Goal: Task Accomplishment & Management: Complete application form

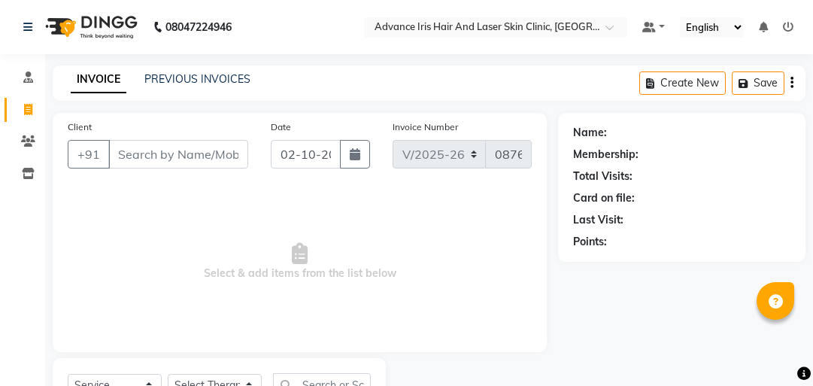
select select "5825"
select select "service"
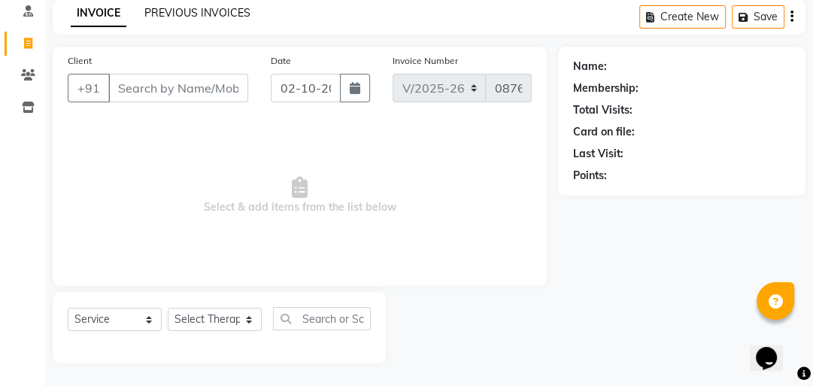
click at [216, 14] on link "PREVIOUS INVOICES" at bounding box center [197, 13] width 106 height 14
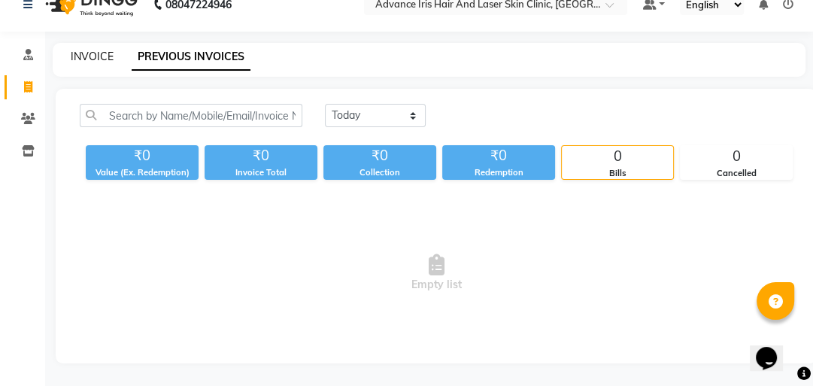
click at [93, 50] on link "INVOICE" at bounding box center [92, 57] width 43 height 14
select select "service"
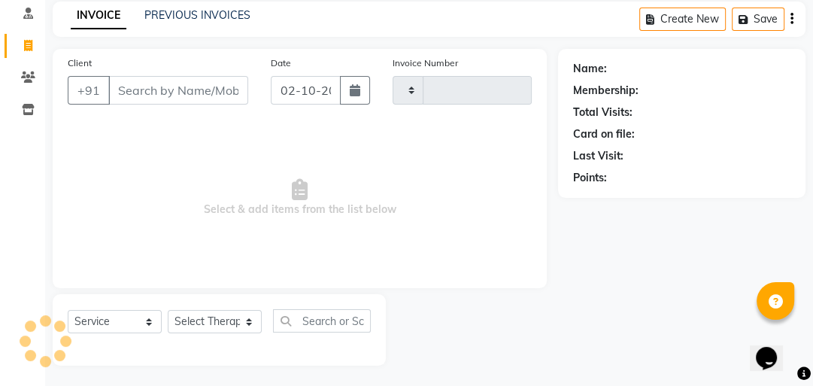
scroll to position [66, 0]
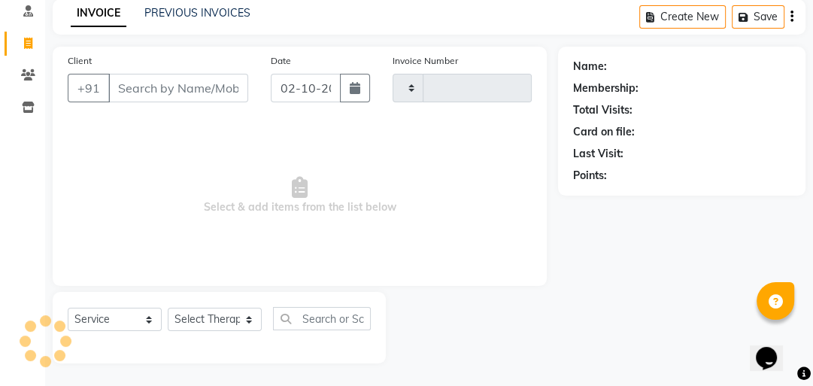
type input "0876"
select select "5825"
click at [123, 91] on input "Client" at bounding box center [178, 88] width 140 height 29
click at [190, 83] on input "Client" at bounding box center [178, 88] width 140 height 29
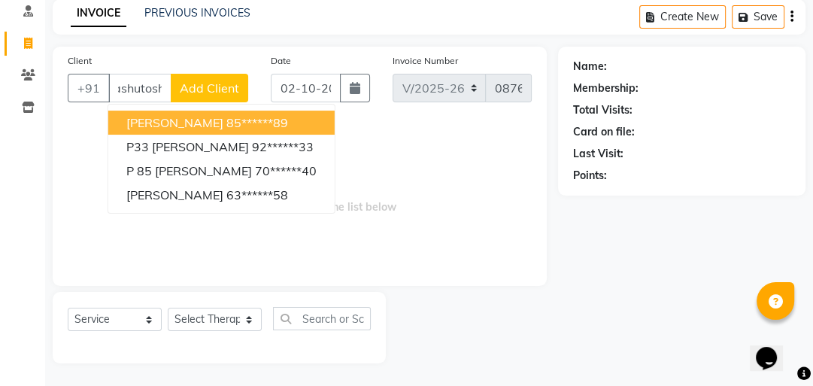
scroll to position [0, 8]
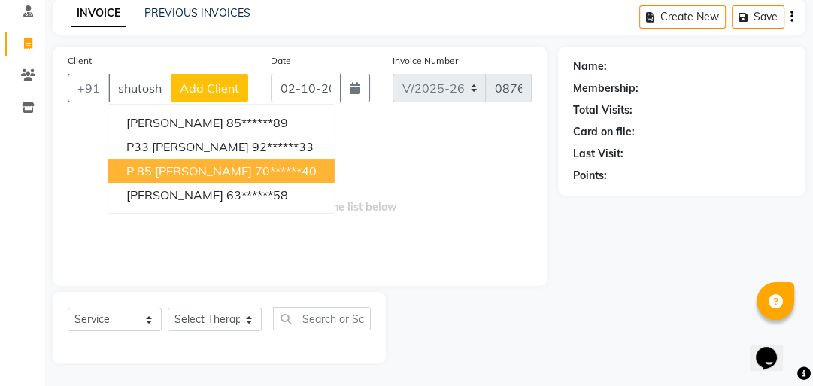
click at [209, 170] on span "P 85 [PERSON_NAME]" at bounding box center [189, 170] width 126 height 15
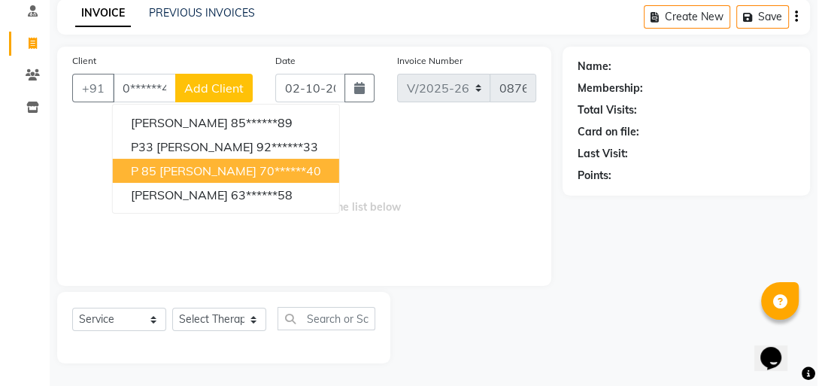
scroll to position [0, 0]
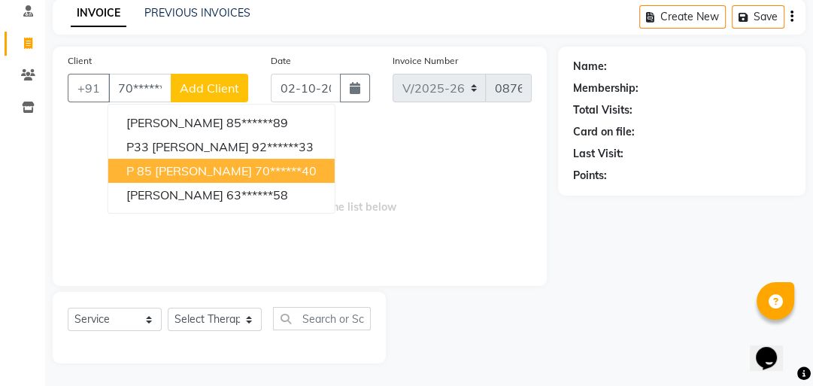
type input "70******40"
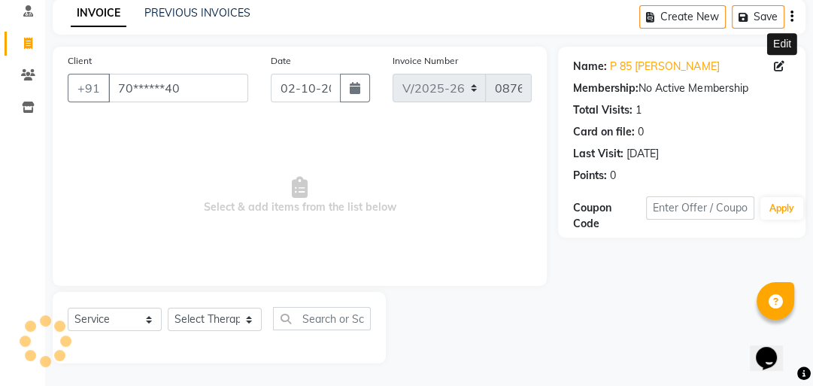
click at [776, 70] on icon at bounding box center [779, 66] width 11 height 11
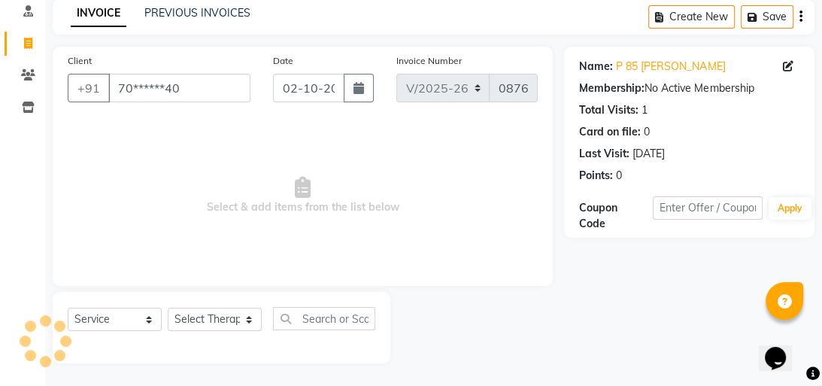
select select "26"
select select "02"
select select "1988"
select select "[DEMOGRAPHIC_DATA]"
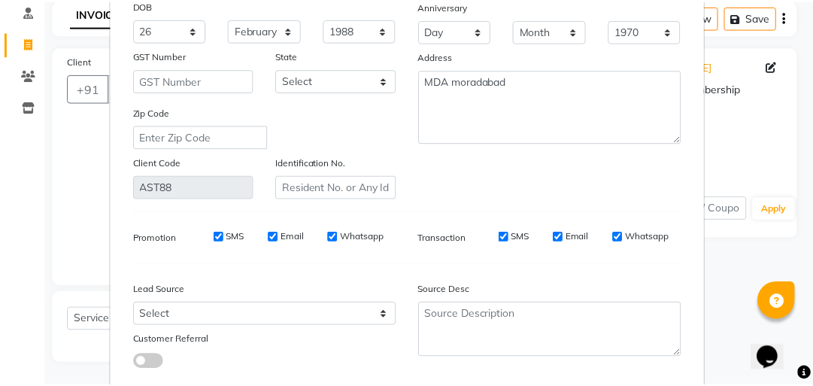
scroll to position [289, 0]
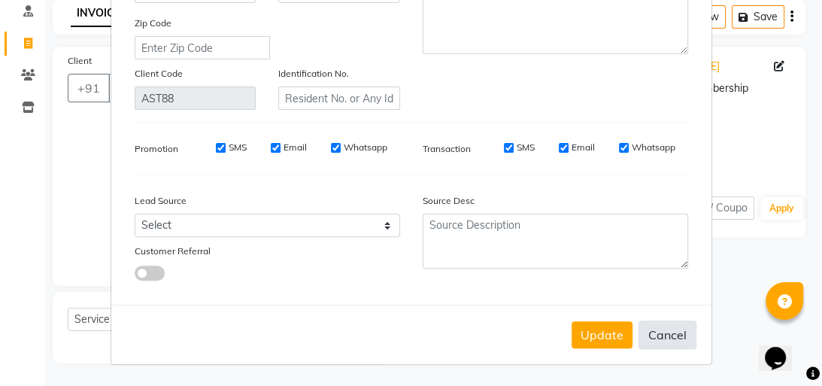
click at [654, 334] on button "Cancel" at bounding box center [668, 334] width 58 height 29
select select
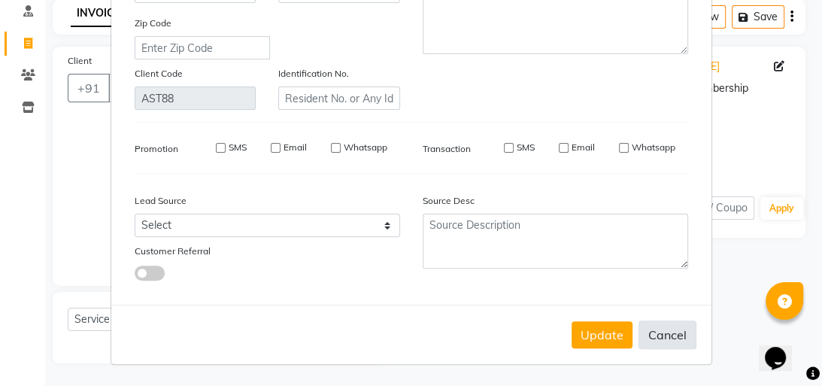
select select
checkbox input "false"
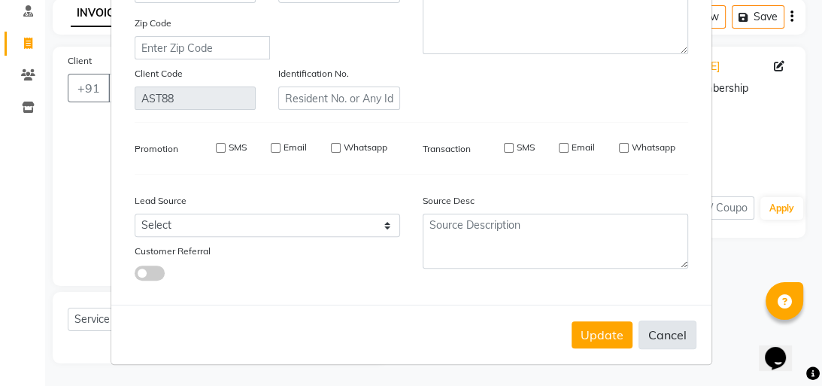
checkbox input "false"
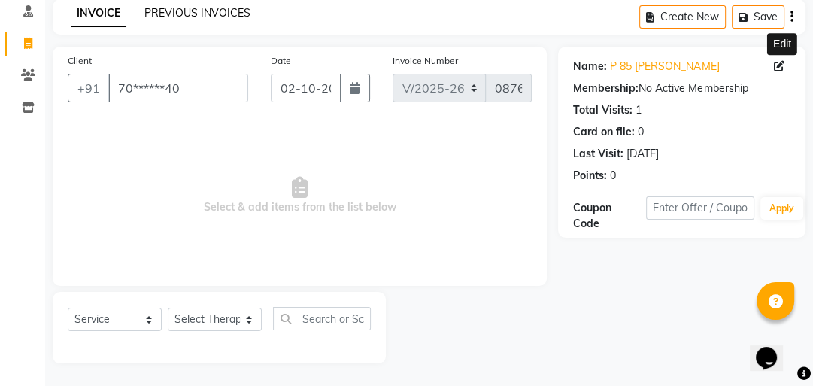
click at [232, 11] on link "PREVIOUS INVOICES" at bounding box center [197, 13] width 106 height 14
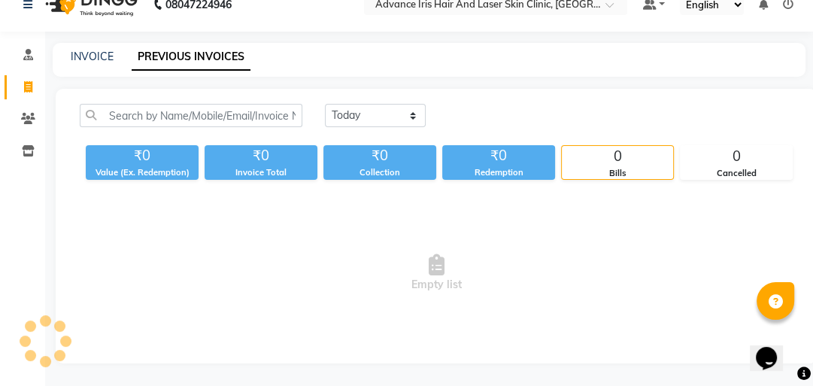
scroll to position [63, 0]
click at [23, 113] on icon at bounding box center [28, 118] width 14 height 11
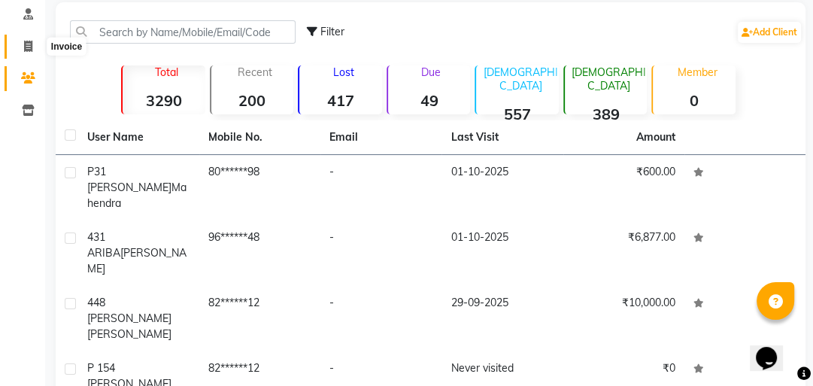
click at [32, 45] on icon at bounding box center [28, 46] width 8 height 11
select select "service"
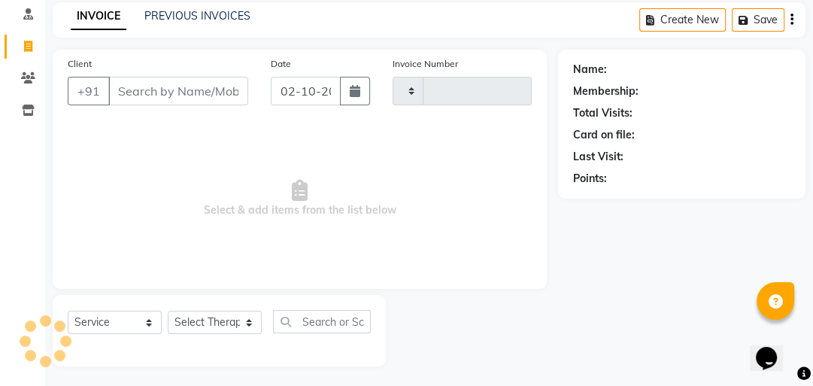
type input "0876"
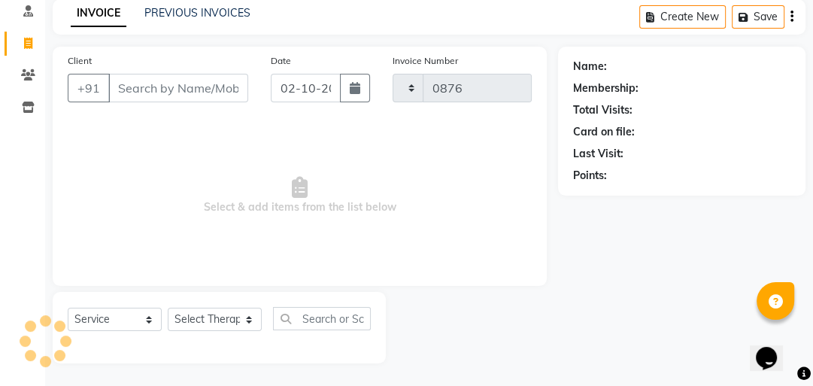
select select "5825"
click at [145, 80] on input "Client" at bounding box center [178, 88] width 140 height 29
type input "g"
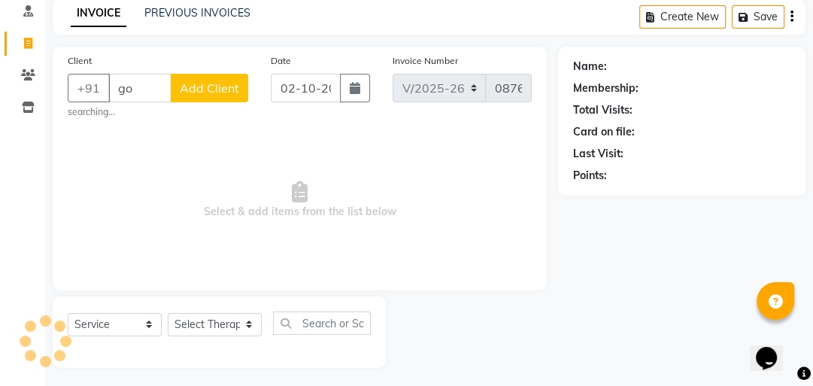
type input "g"
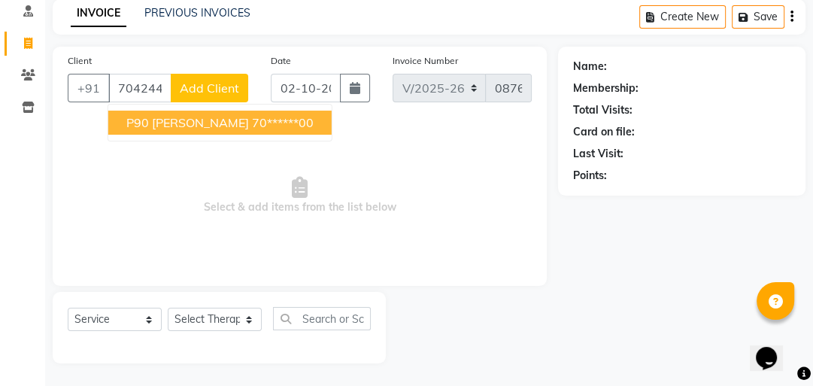
click at [160, 126] on span "P90 [PERSON_NAME]" at bounding box center [187, 122] width 123 height 15
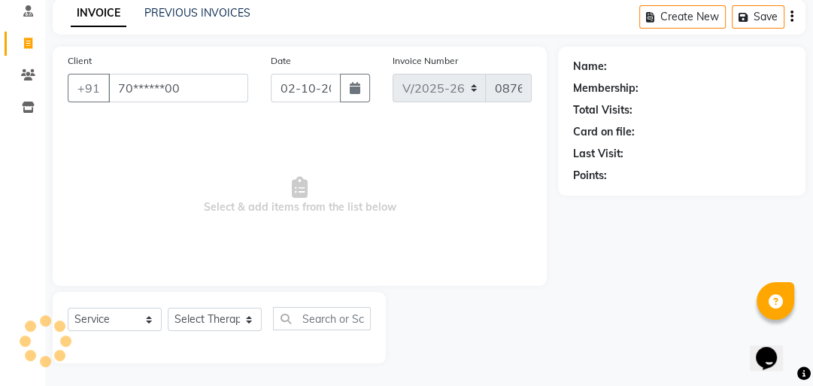
type input "70******00"
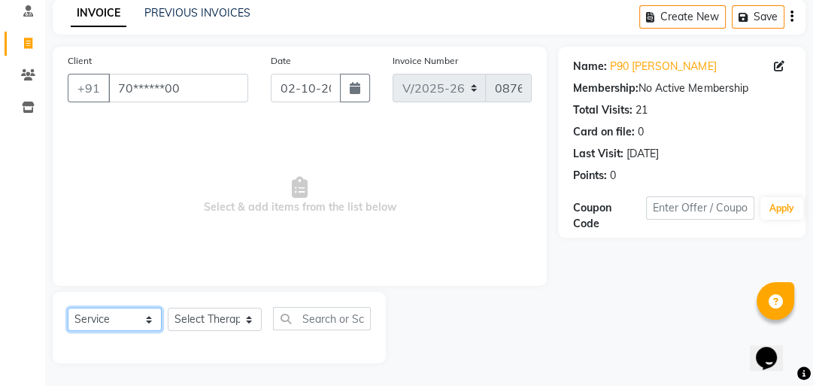
click at [150, 316] on select "Select Service Product Membership Package Voucher Prepaid Gift Card" at bounding box center [115, 319] width 94 height 23
click at [68, 308] on select "Select Service Product Membership Package Voucher Prepaid Gift Card" at bounding box center [115, 319] width 94 height 23
click at [241, 320] on select "Select Therapist Advance Iris Reception [PERSON_NAME] [PERSON_NAME](Cosmetologi…" at bounding box center [215, 319] width 94 height 23
select select "40886"
click at [168, 308] on select "Select Therapist Advance Iris Reception [PERSON_NAME] [PERSON_NAME](Cosmetologi…" at bounding box center [215, 319] width 94 height 23
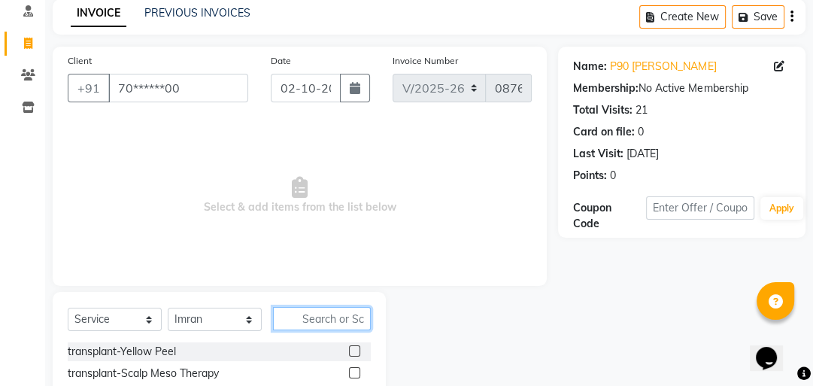
click at [289, 317] on input "text" at bounding box center [322, 318] width 98 height 23
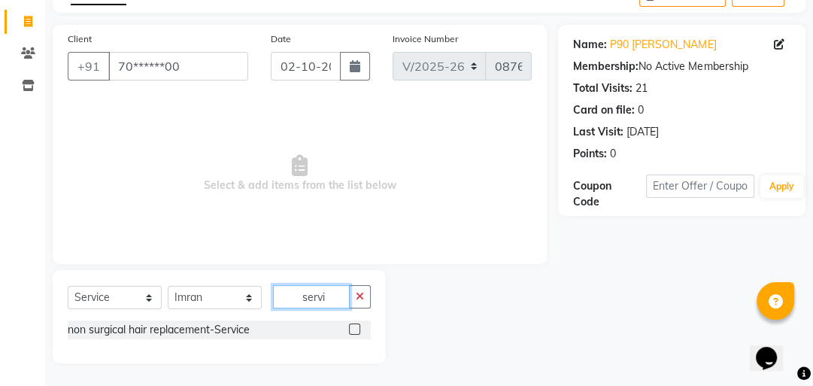
type input "servi"
click at [349, 328] on label at bounding box center [354, 328] width 11 height 11
click at [349, 328] on input "checkbox" at bounding box center [354, 330] width 10 height 10
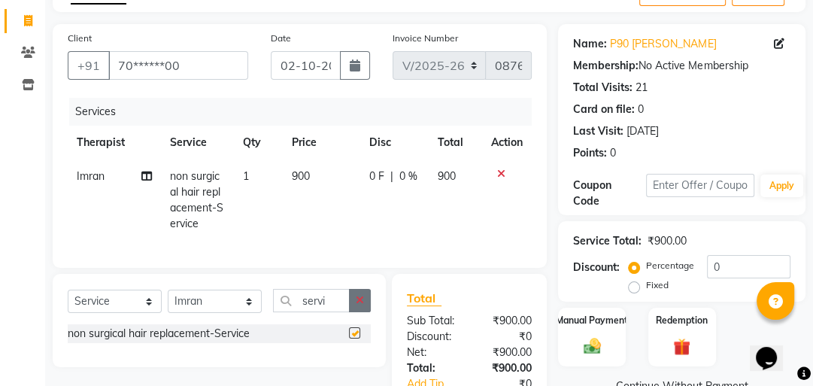
checkbox input "false"
click at [309, 180] on span "900" at bounding box center [301, 176] width 18 height 14
select select "40886"
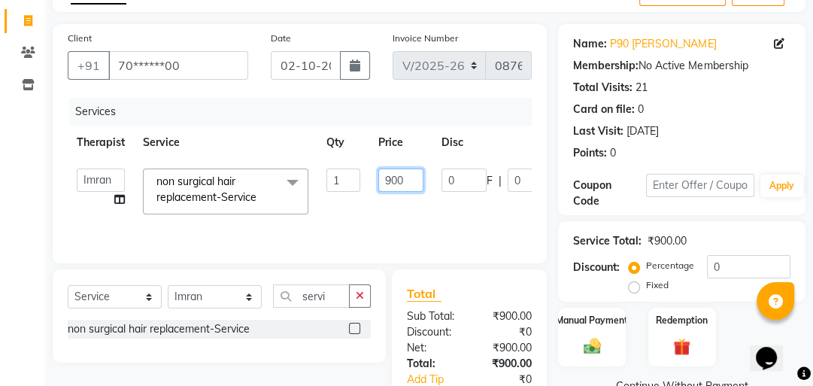
click at [393, 181] on input "900" at bounding box center [400, 180] width 45 height 23
click at [392, 181] on input "900" at bounding box center [400, 180] width 45 height 23
type input "500"
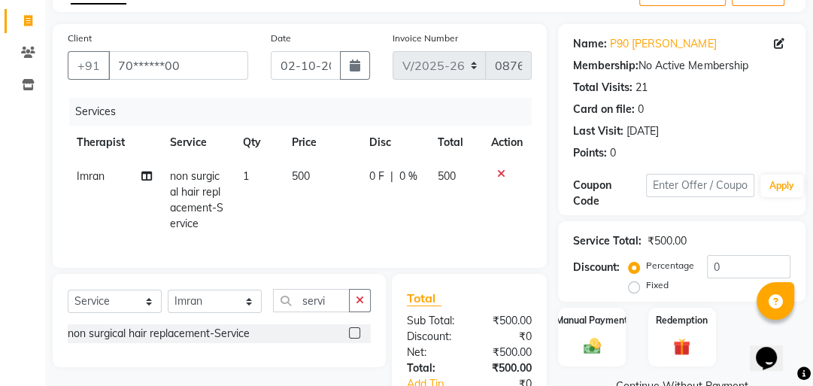
click at [493, 238] on div "Services Therapist Service Qty Price Disc Total Action Imran non surgical hair …" at bounding box center [300, 175] width 464 height 155
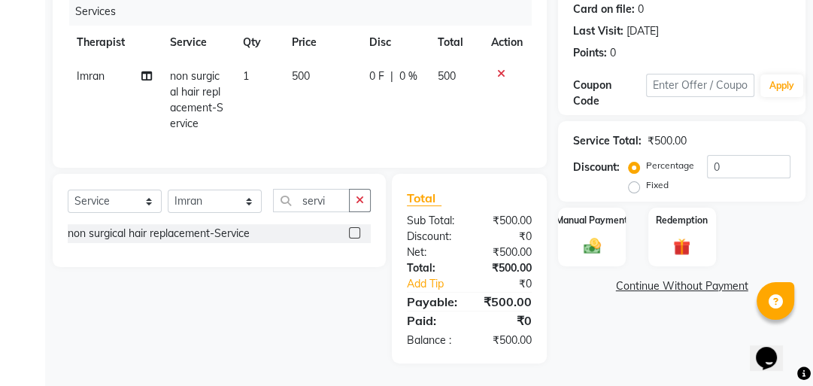
scroll to position [199, 0]
click at [596, 241] on img at bounding box center [592, 245] width 29 height 20
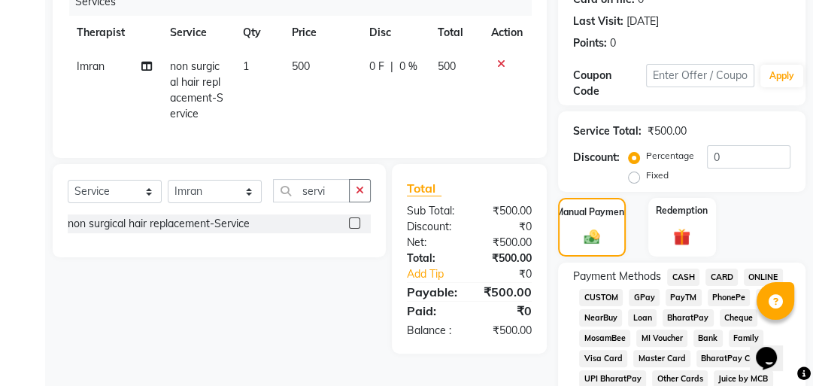
click at [639, 298] on span "GPay" at bounding box center [644, 297] width 31 height 17
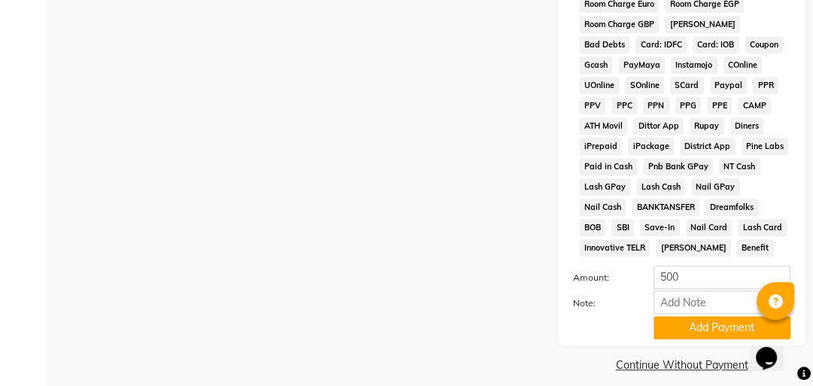
scroll to position [869, 0]
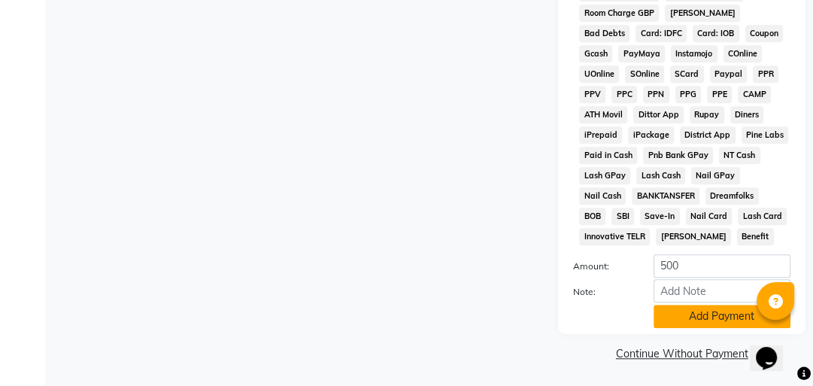
click at [663, 309] on button "Add Payment" at bounding box center [722, 316] width 137 height 23
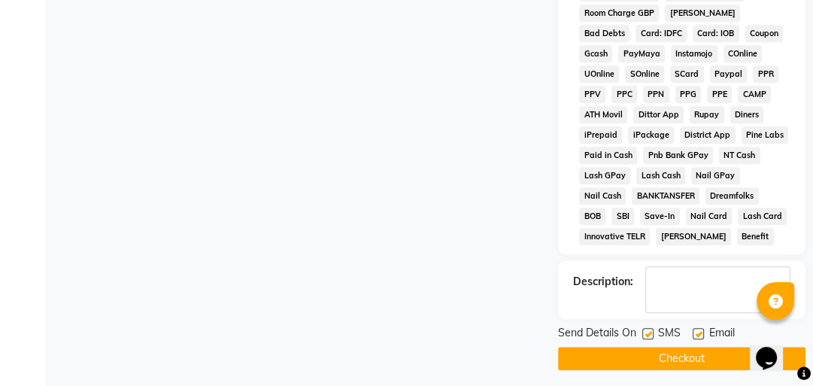
click at [692, 355] on button "Checkout" at bounding box center [681, 358] width 247 height 23
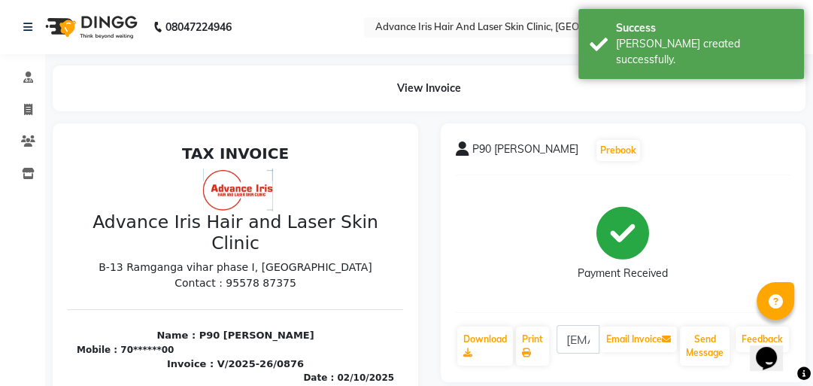
select select "service"
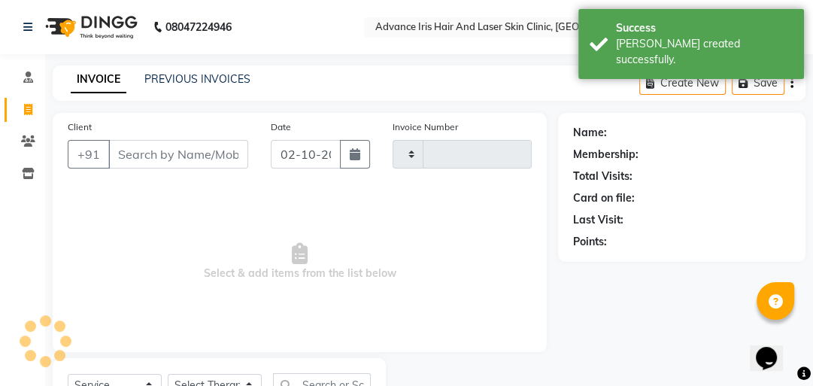
scroll to position [66, 0]
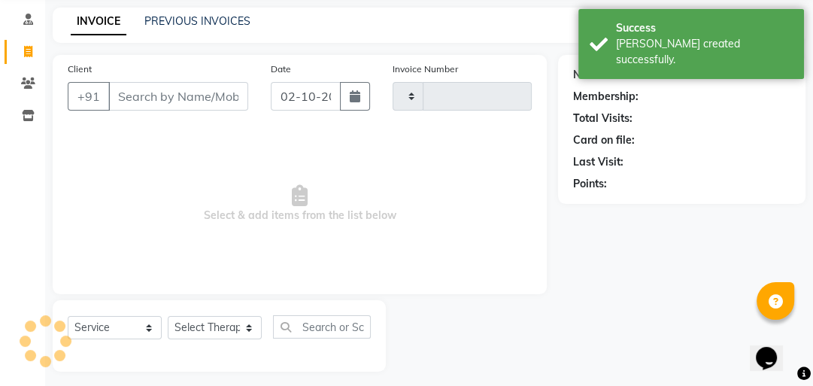
type input "0877"
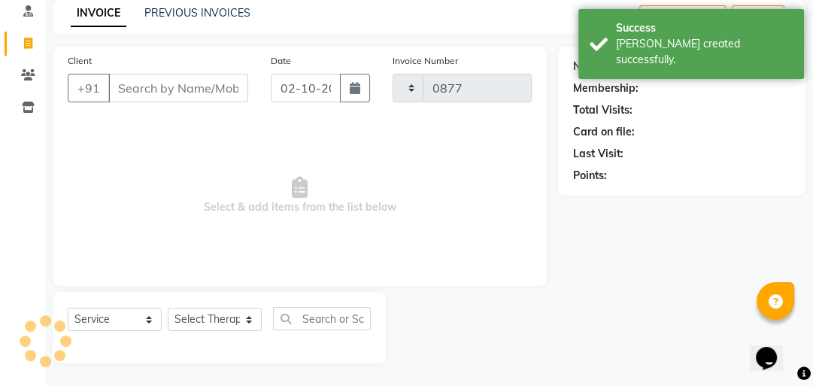
select select "5825"
click at [192, 92] on input "Client" at bounding box center [178, 88] width 140 height 29
type input "a"
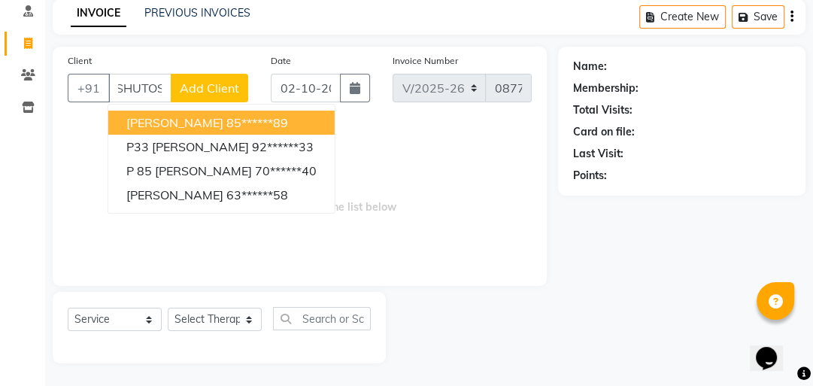
scroll to position [0, 20]
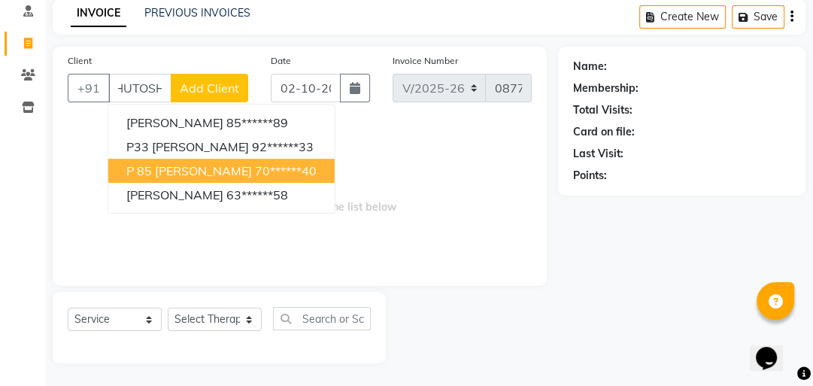
click at [197, 163] on span "P 85 [PERSON_NAME]" at bounding box center [189, 170] width 126 height 15
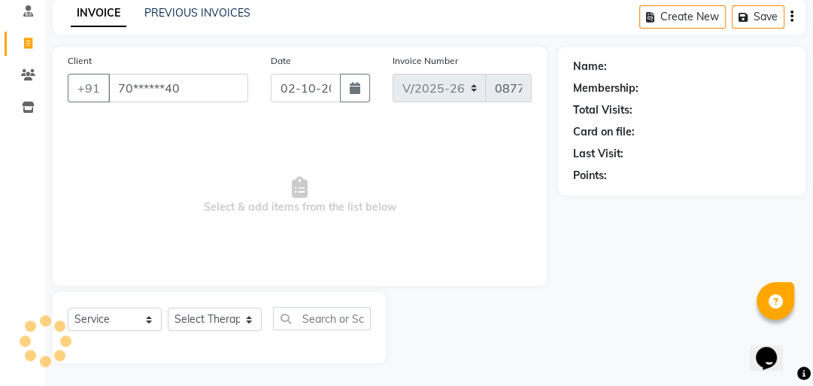
scroll to position [0, 0]
type input "70******40"
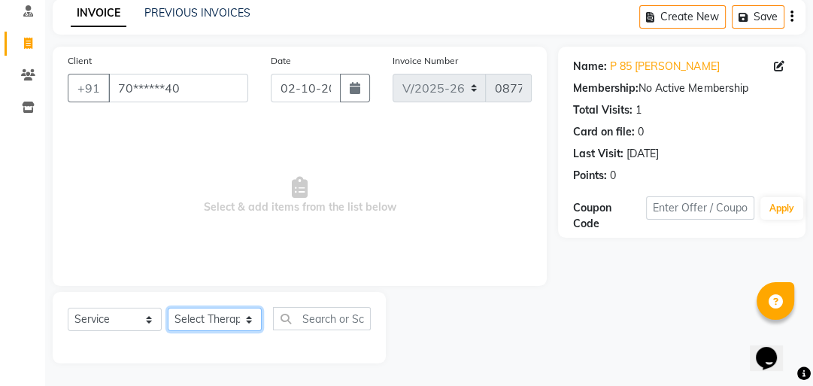
click at [238, 317] on select "Select Therapist Advance Iris Reception [PERSON_NAME] [PERSON_NAME](Cosmetologi…" at bounding box center [215, 319] width 94 height 23
select select "40886"
click at [168, 308] on select "Select Therapist Advance Iris Reception [PERSON_NAME] [PERSON_NAME](Cosmetologi…" at bounding box center [215, 319] width 94 height 23
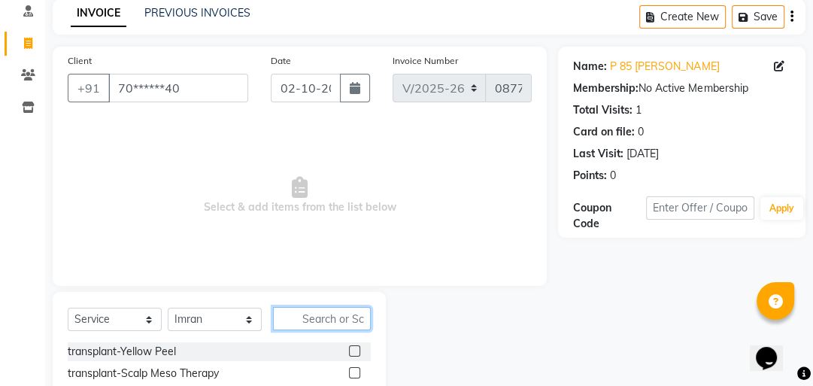
click at [302, 316] on input "text" at bounding box center [322, 318] width 98 height 23
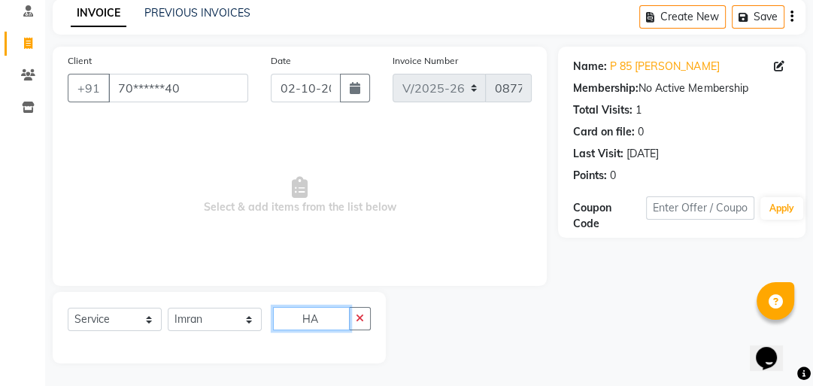
type input "H"
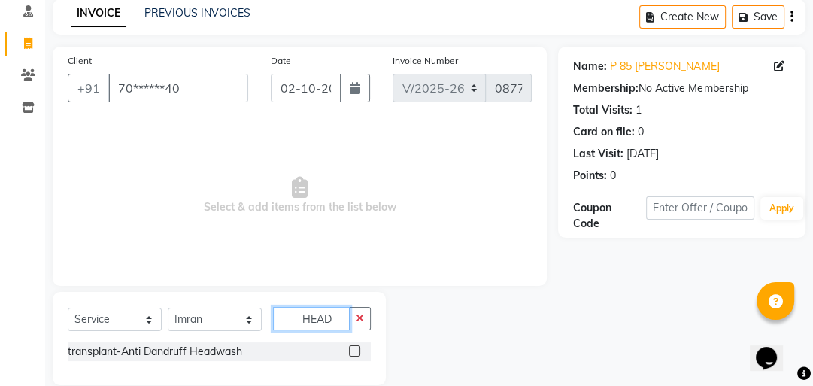
type input "HEAD"
click at [356, 356] on label at bounding box center [354, 350] width 11 height 11
click at [356, 356] on input "checkbox" at bounding box center [354, 352] width 10 height 10
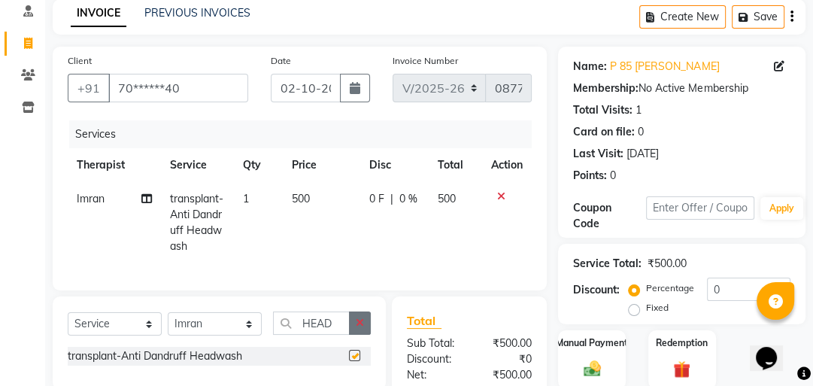
checkbox input "false"
click at [308, 201] on span "500" at bounding box center [301, 199] width 18 height 14
select select "40886"
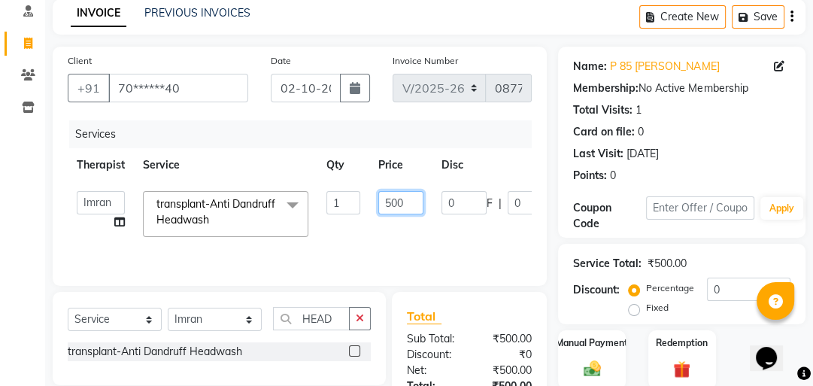
click at [411, 199] on input "500" at bounding box center [400, 202] width 45 height 23
type input "5"
type input "150"
click at [485, 243] on tr "Advance Iris Reception [PERSON_NAME] [PERSON_NAME](Cosmetologist) Imran Isra [P…" at bounding box center [366, 214] width 597 height 64
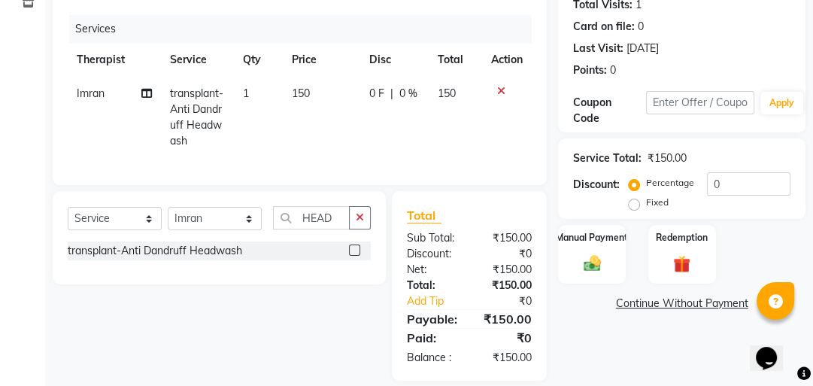
scroll to position [199, 0]
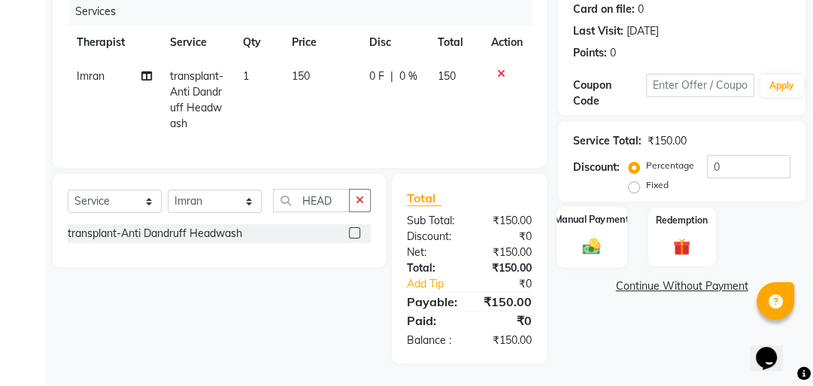
click at [588, 238] on img at bounding box center [592, 245] width 29 height 20
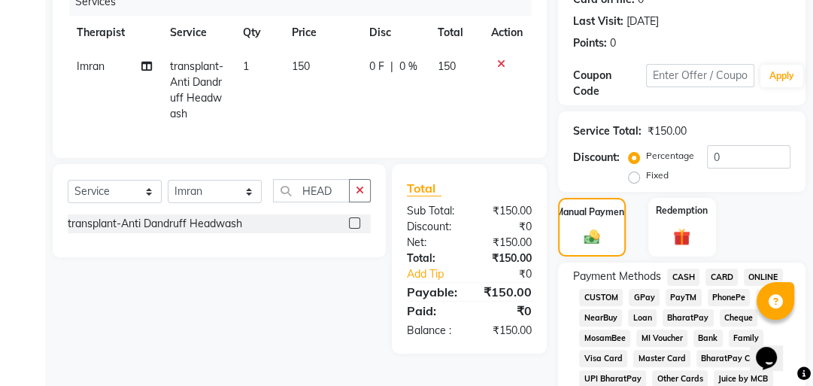
click at [690, 275] on span "CASH" at bounding box center [683, 277] width 32 height 17
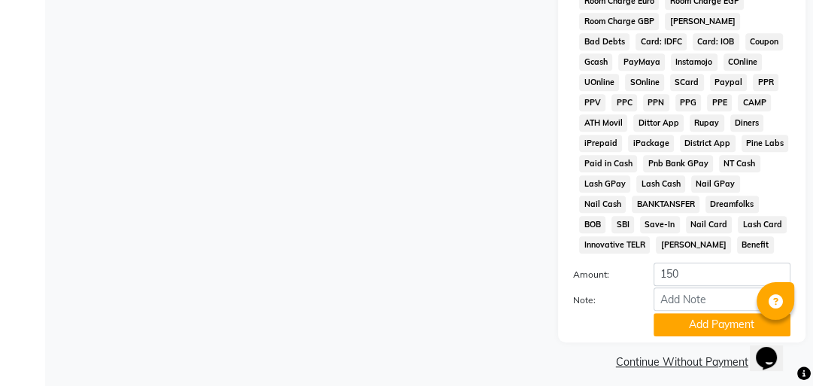
scroll to position [869, 0]
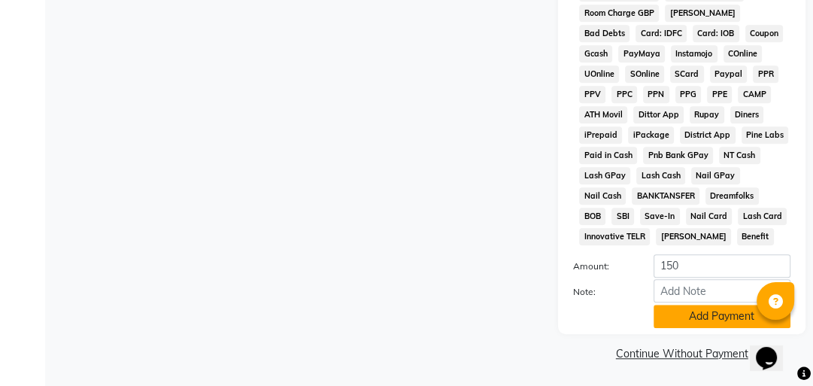
click at [690, 318] on button "Add Payment" at bounding box center [722, 316] width 137 height 23
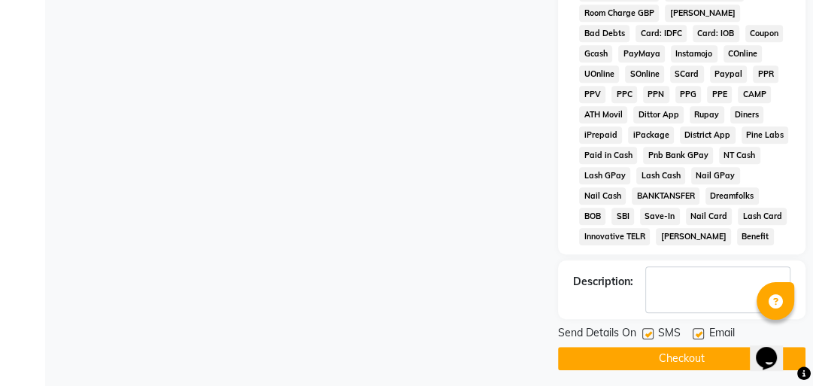
click at [665, 352] on button "Checkout" at bounding box center [681, 358] width 247 height 23
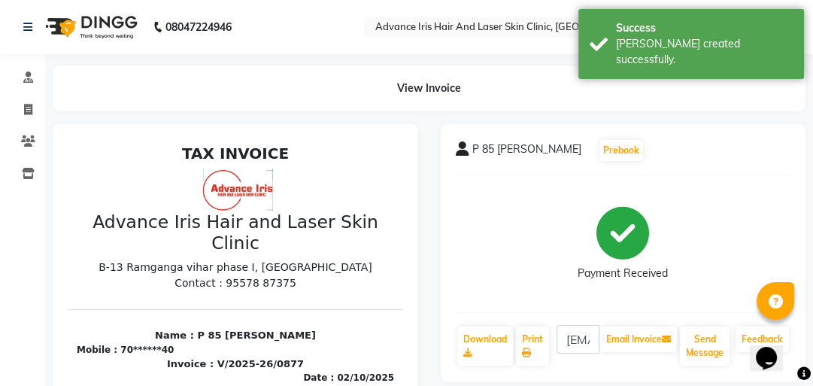
select select "service"
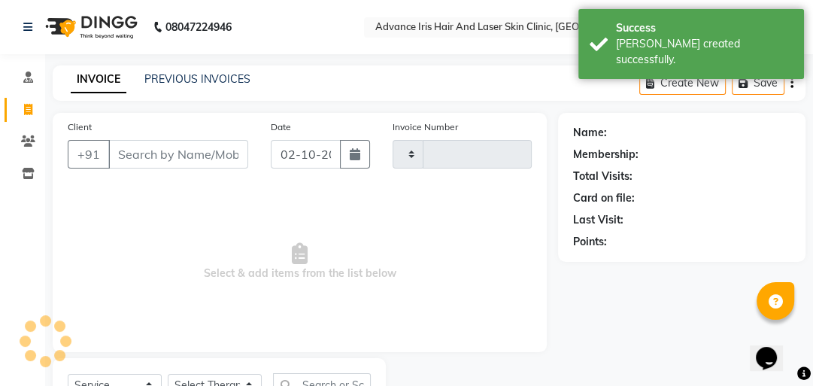
type input "0878"
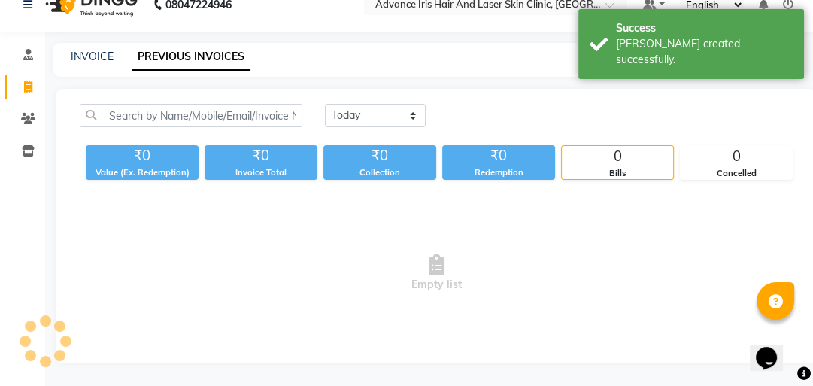
select select "service"
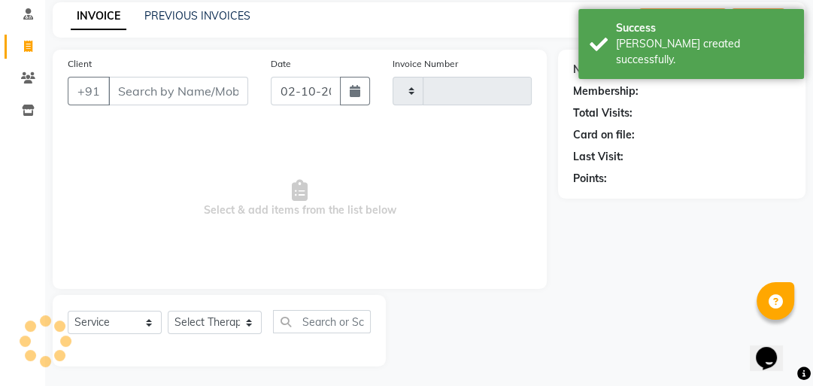
type input "0878"
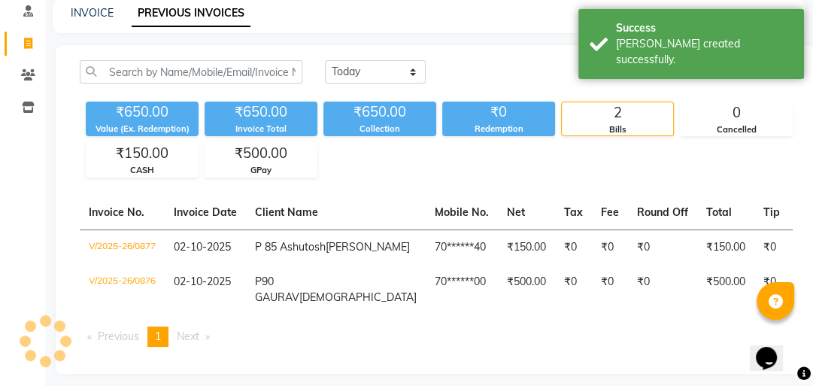
scroll to position [59, 0]
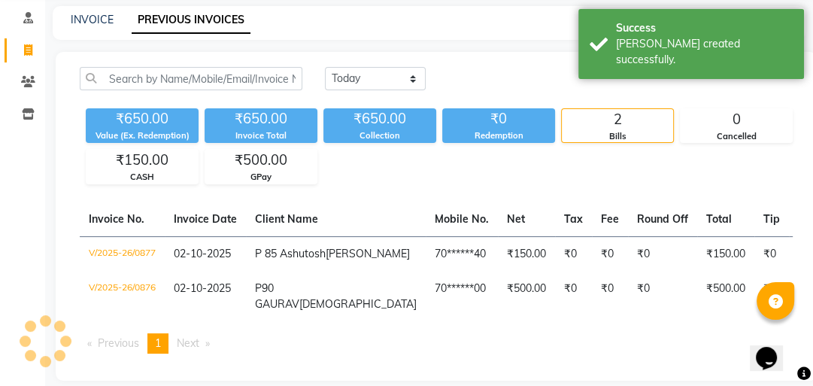
select select "5825"
select select "service"
